Goal: Register for event/course

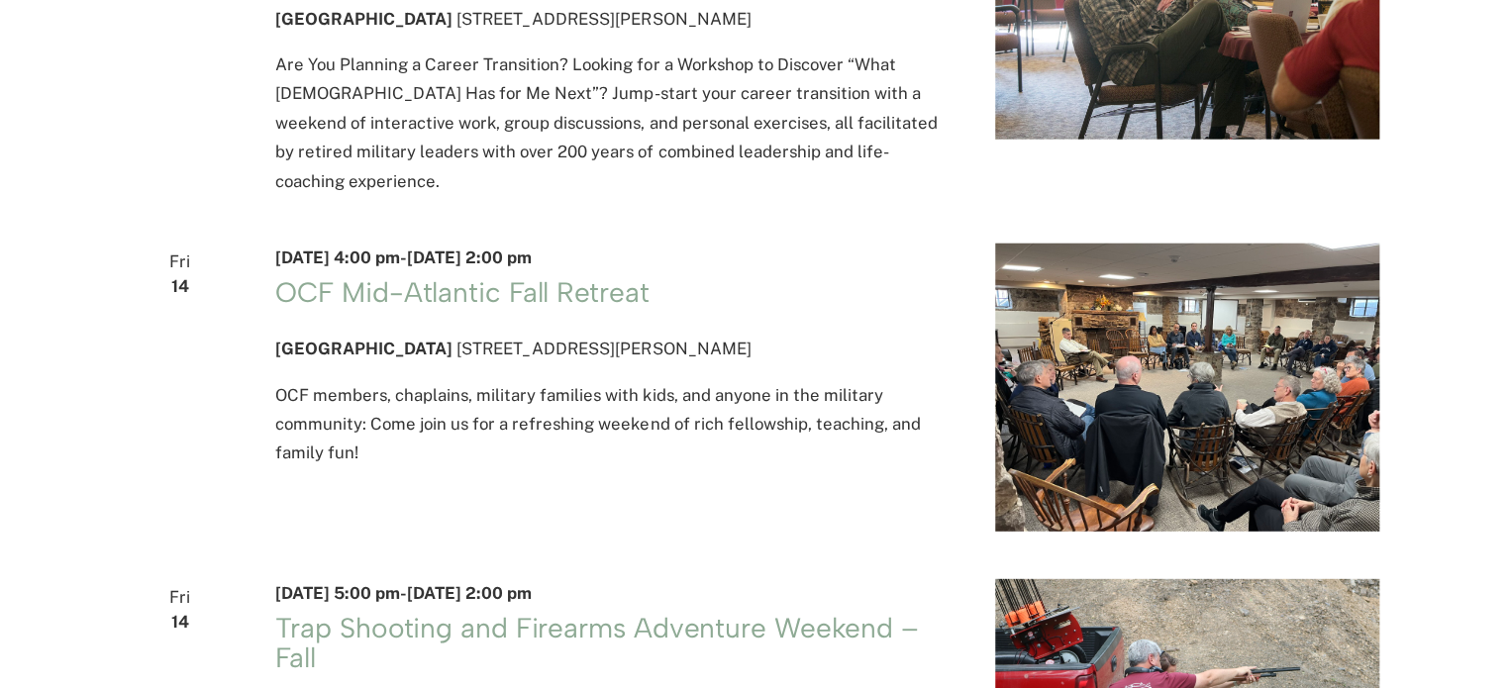
scroll to position [2474, 0]
click at [657, 308] on h3 "OCF Mid-Atlantic Fall Retreat" at bounding box center [611, 293] width 672 height 30
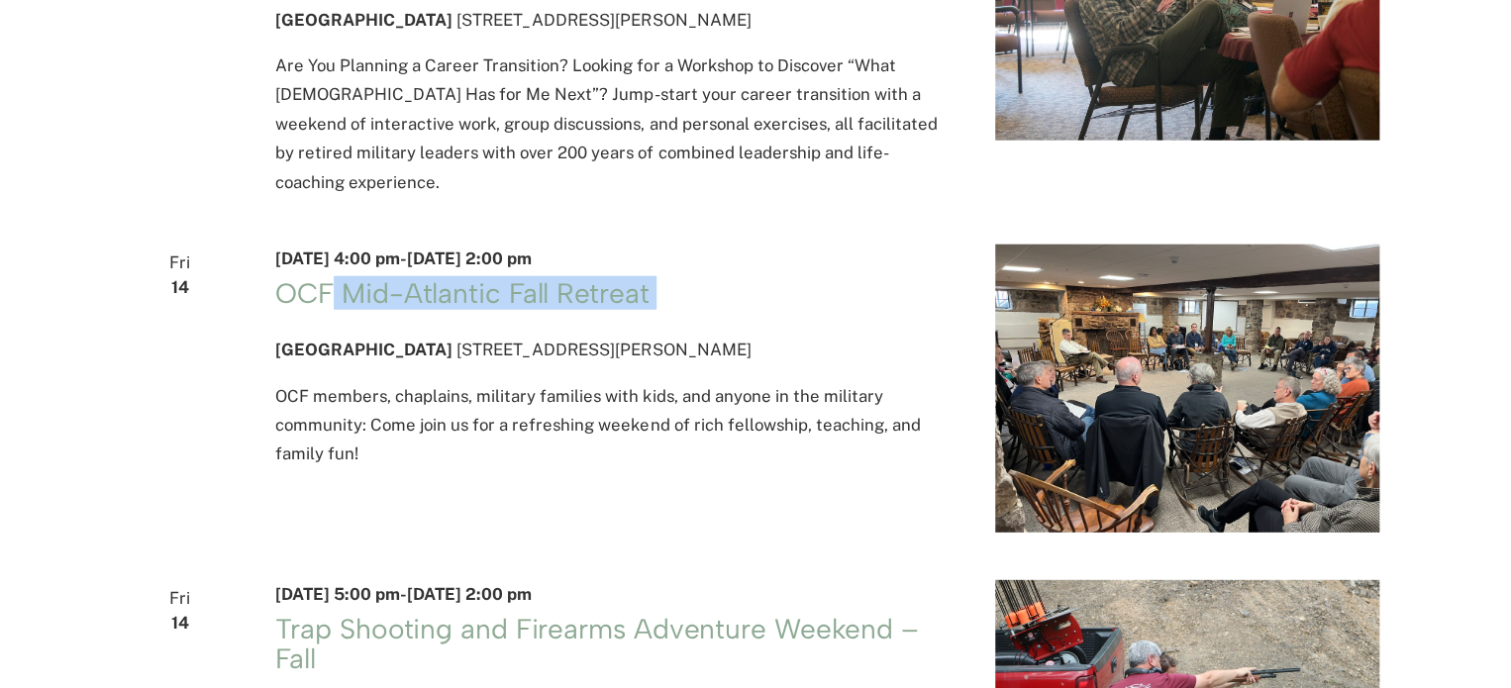
click at [657, 308] on h3 "OCF Mid-Atlantic Fall Retreat" at bounding box center [611, 293] width 672 height 30
copy header "OCF Mid-Atlantic Fall Retreat"
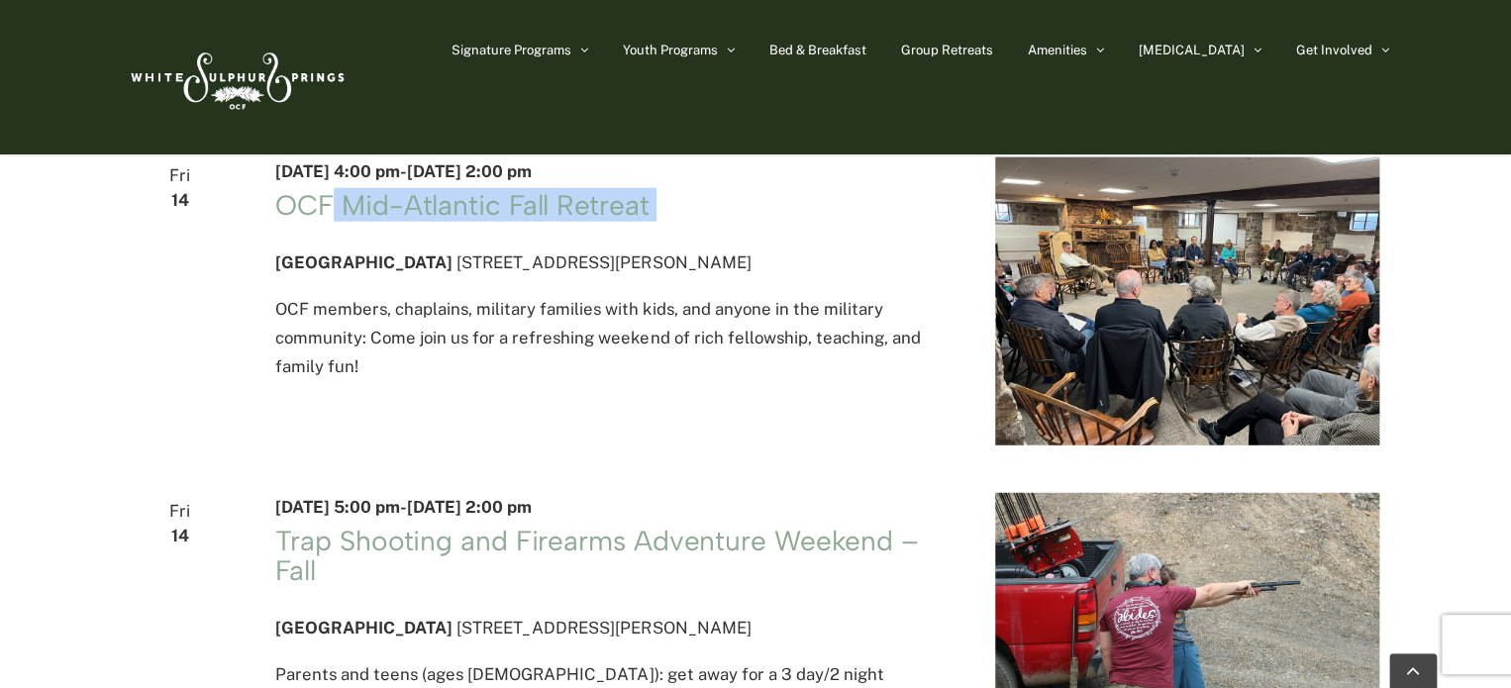
scroll to position [2401, 0]
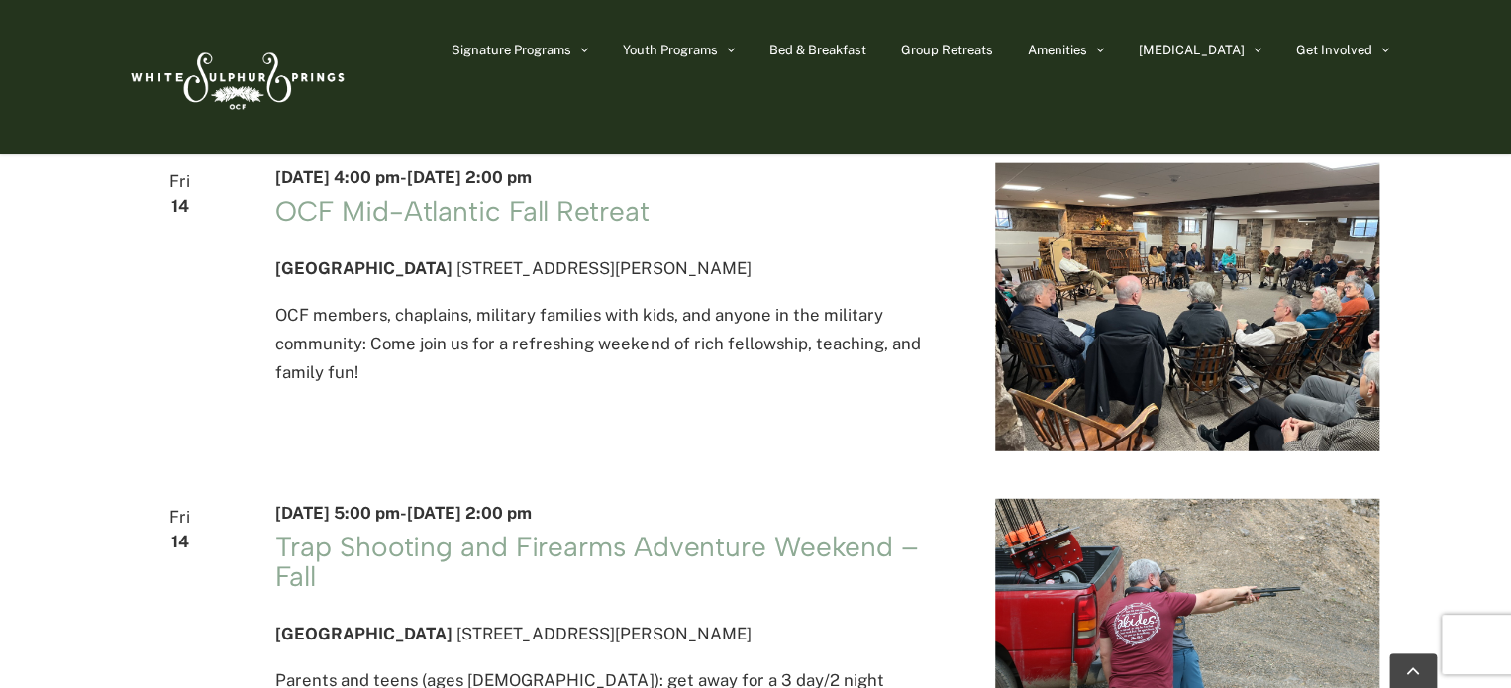
click at [396, 283] on address "[GEOGRAPHIC_DATA] [STREET_ADDRESS][PERSON_NAME]" at bounding box center [611, 268] width 672 height 29
click at [421, 228] on link "OCF Mid-Atlantic Fall Retreat" at bounding box center [461, 211] width 373 height 34
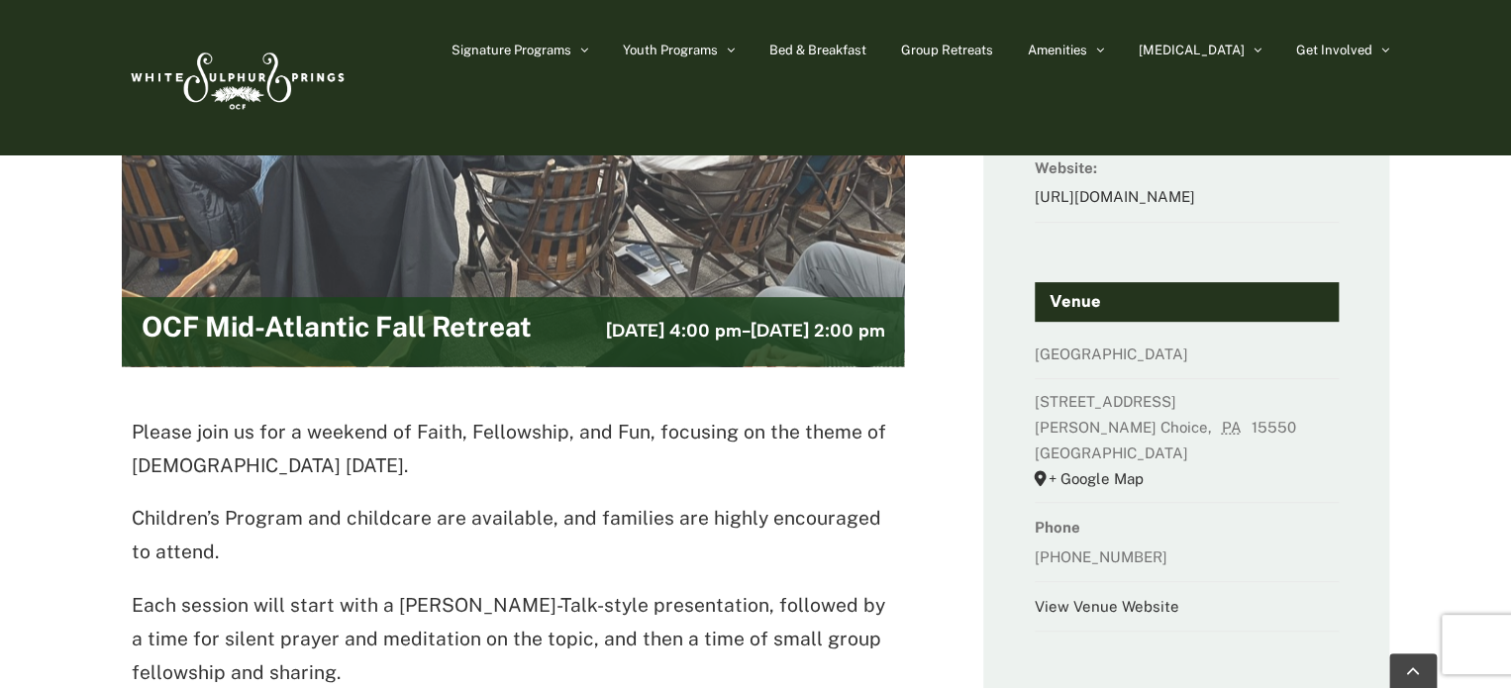
scroll to position [329, 0]
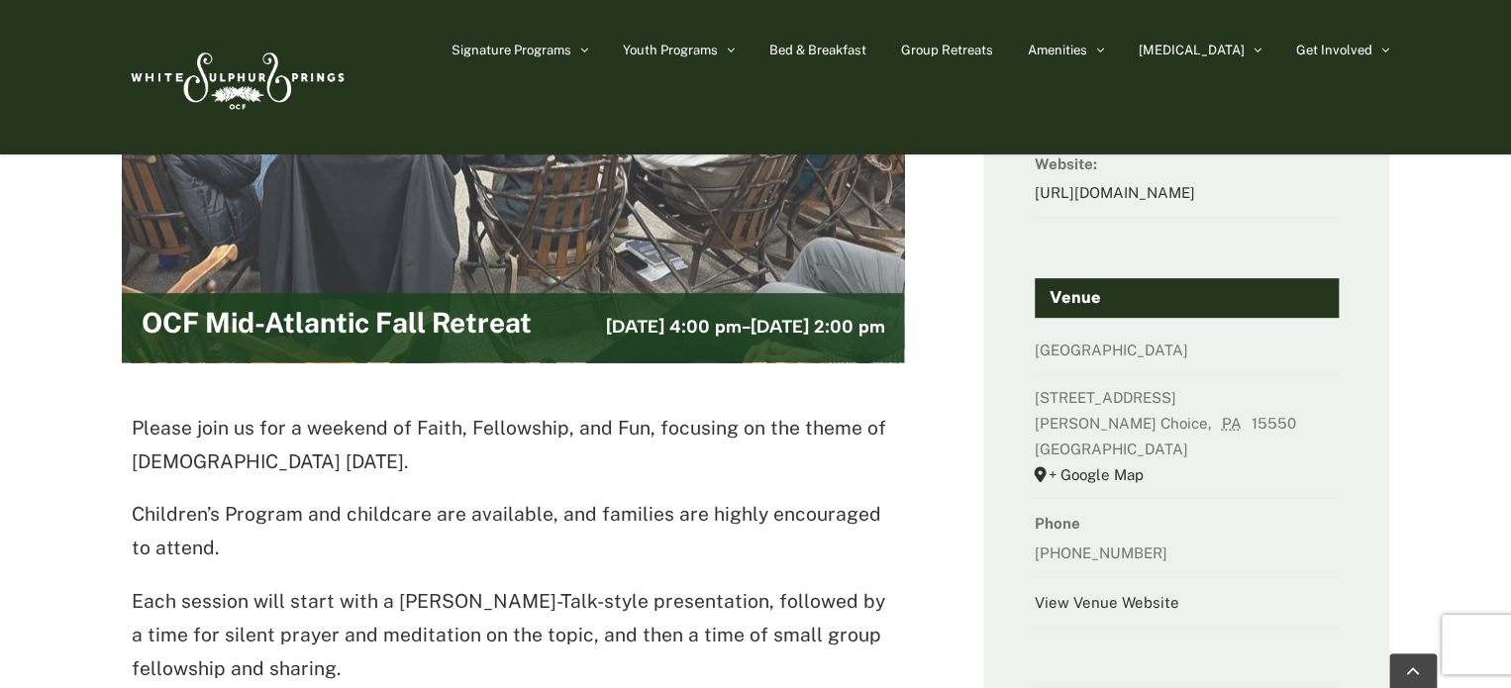
click at [253, 310] on h2 "OCF Mid-Atlantic Fall Retreat" at bounding box center [337, 328] width 390 height 40
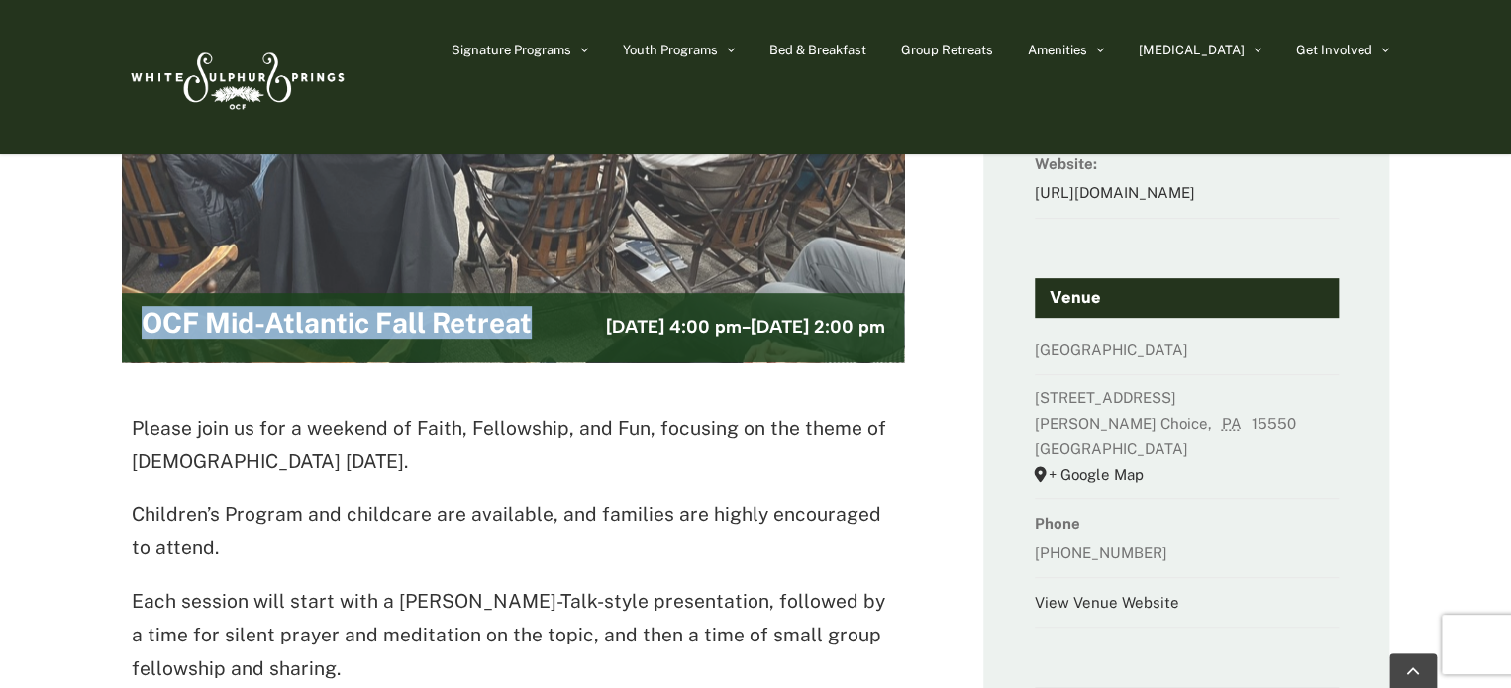
click at [253, 310] on h2 "OCF Mid-Atlantic Fall Retreat" at bounding box center [337, 328] width 390 height 40
copy div "OCF Mid-Atlantic Fall Retreat"
